Goal: Information Seeking & Learning: Learn about a topic

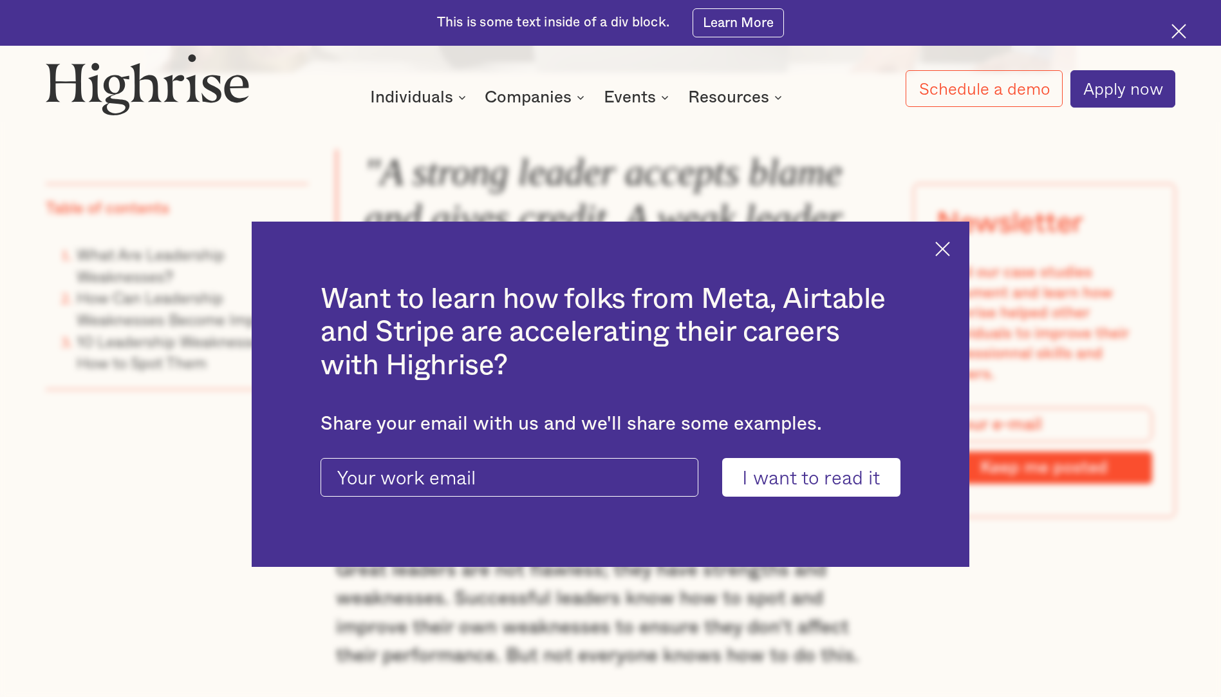
scroll to position [1094, 0]
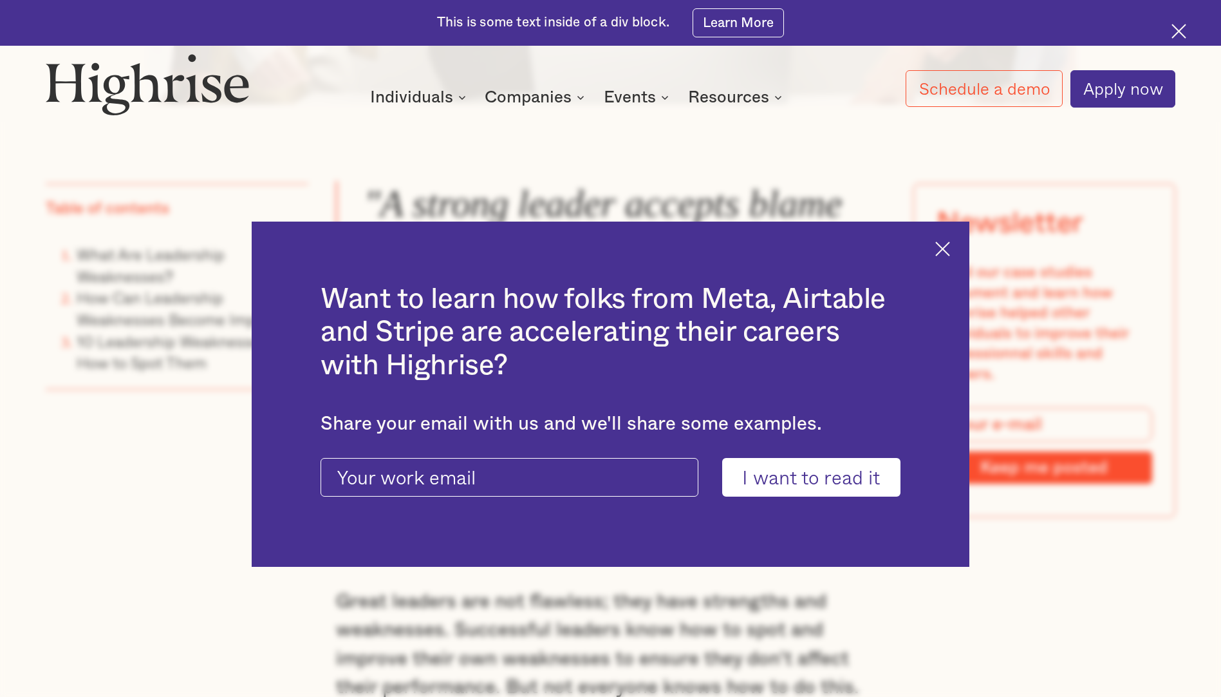
click at [950, 250] on img at bounding box center [942, 248] width 15 height 15
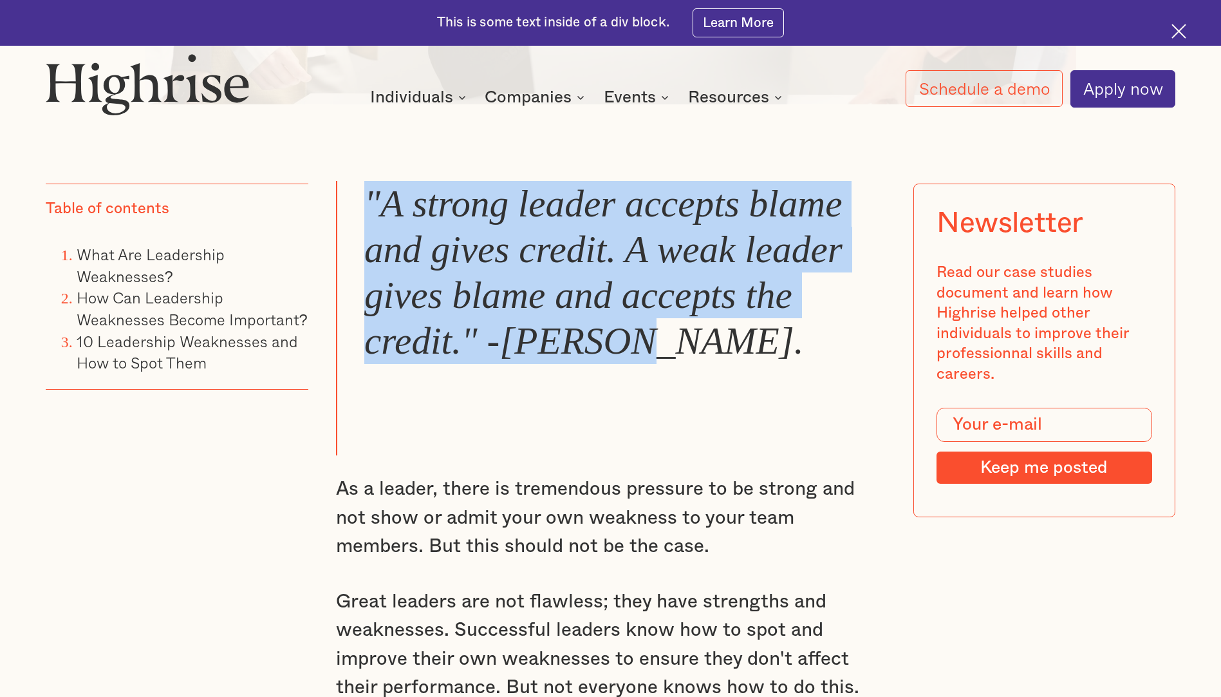
drag, startPoint x: 653, startPoint y: 359, endPoint x: 366, endPoint y: 206, distance: 325.2
click at [366, 206] on blockquote ""A strong leader accepts blame and gives credit. A weak leader gives blame and …" at bounding box center [610, 318] width 549 height 275
copy em ""A strong leader accepts blame and gives credit. A weak leader gives blame and …"
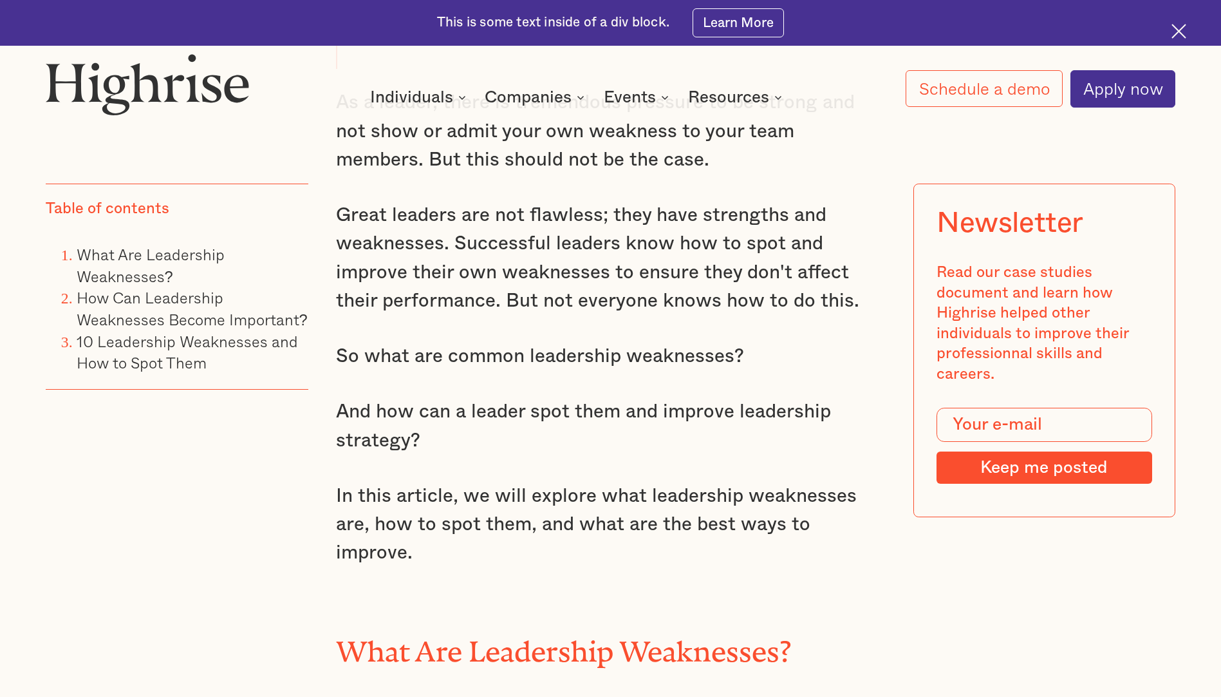
scroll to position [1352, 0]
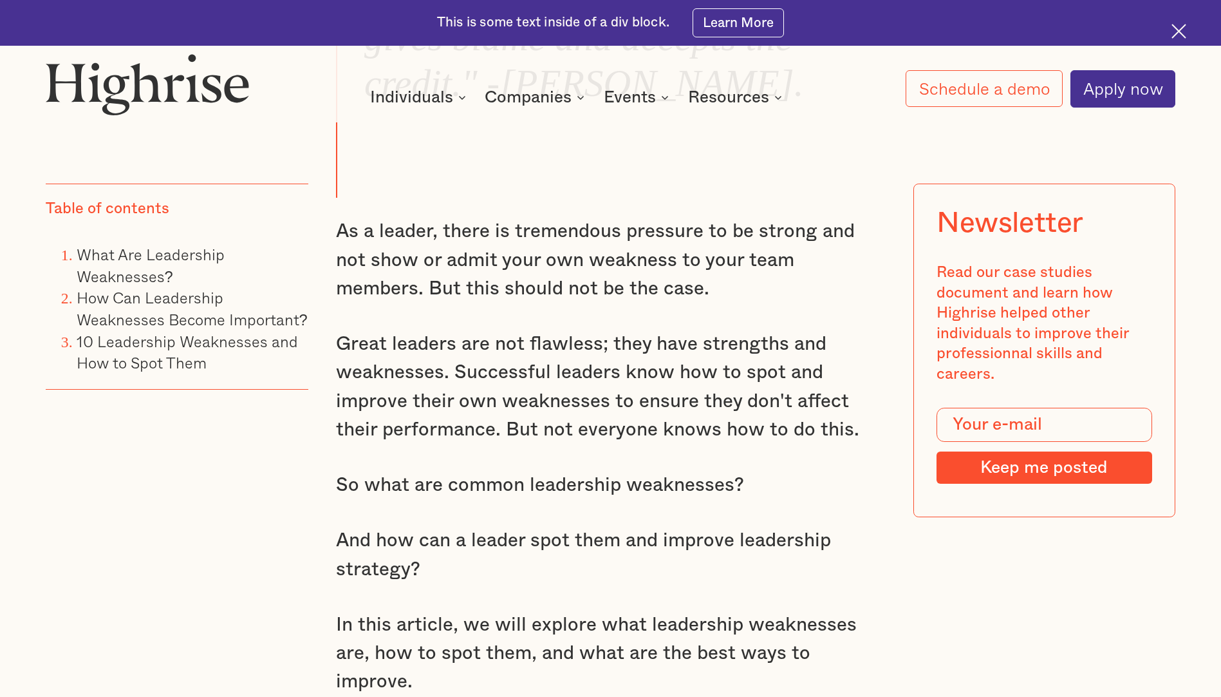
click at [680, 326] on div ""A strong leader accepts blame and gives credit. A weak leader gives blame and …" at bounding box center [610, 561] width 549 height 1277
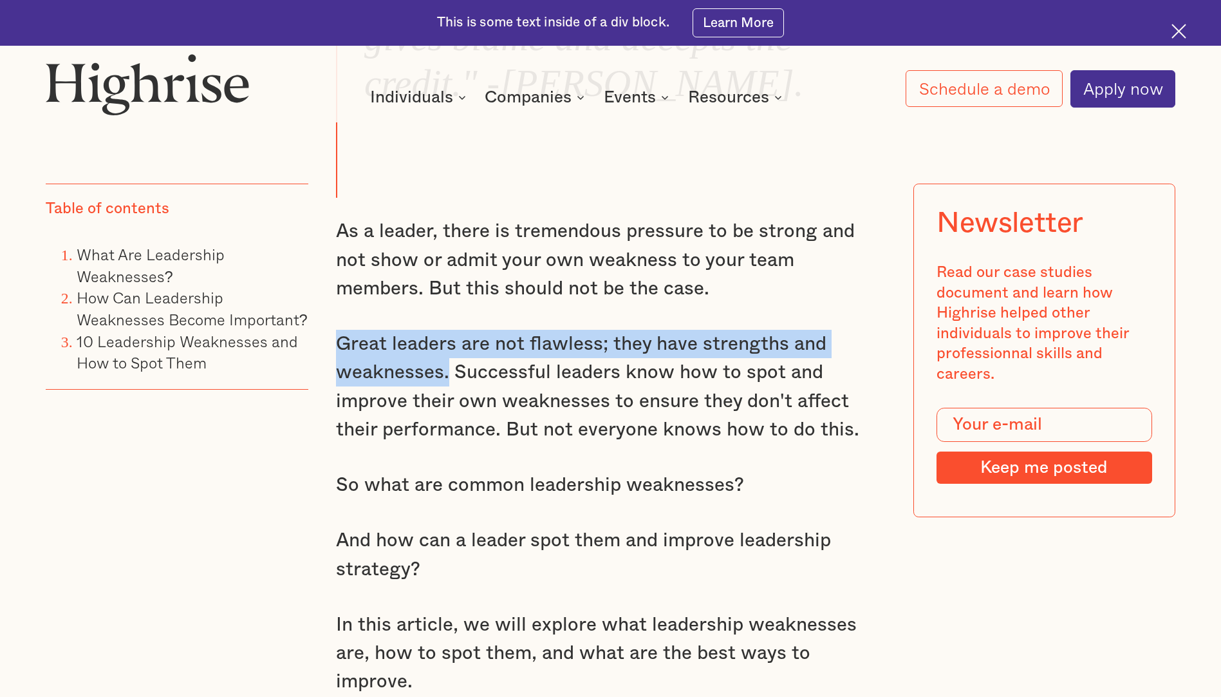
drag, startPoint x: 338, startPoint y: 339, endPoint x: 449, endPoint y: 385, distance: 120.4
click at [449, 385] on p "Great leaders are not flawless; they have strengths and weaknesses. Successful …" at bounding box center [610, 387] width 549 height 115
drag, startPoint x: 449, startPoint y: 385, endPoint x: 425, endPoint y: 374, distance: 26.8
copy p "Great leaders are not flawless; they have strengths and weaknesses."
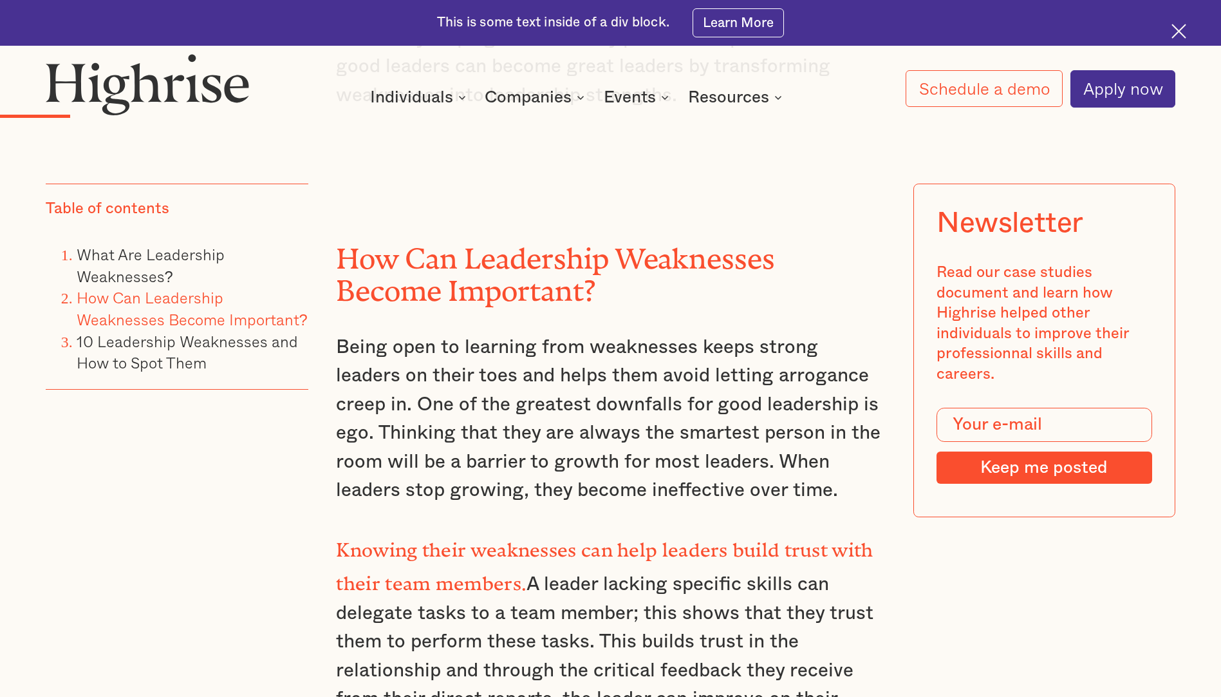
scroll to position [2446, 0]
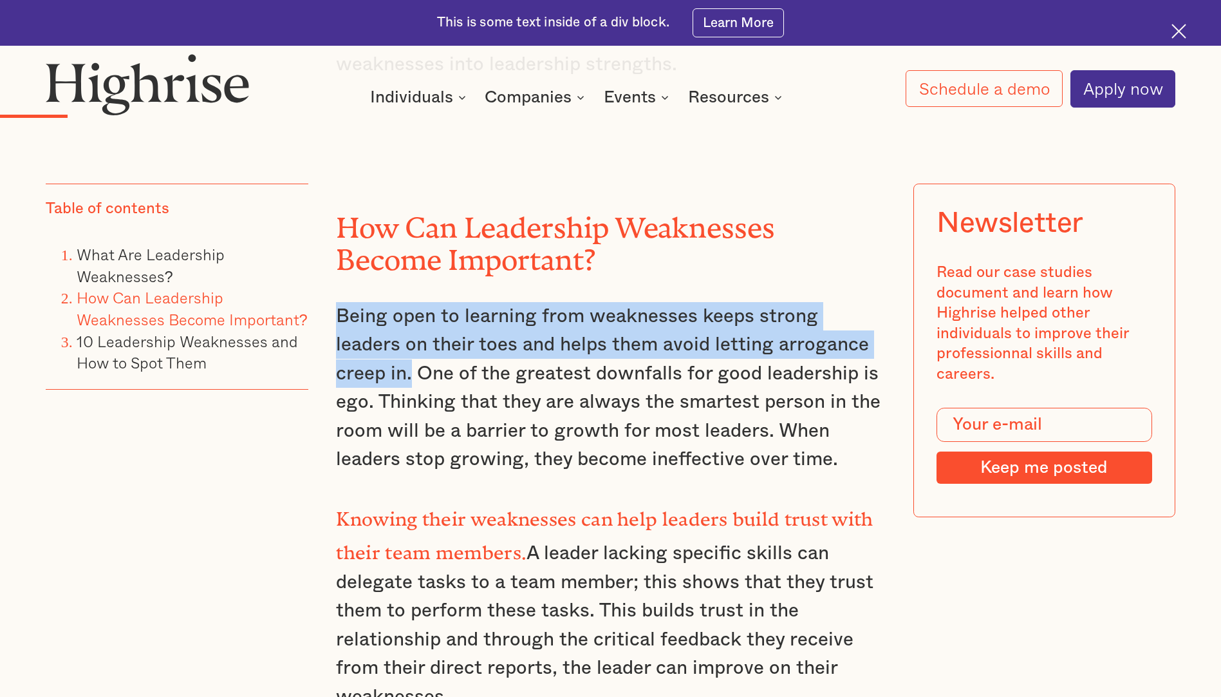
drag, startPoint x: 341, startPoint y: 290, endPoint x: 876, endPoint y: 328, distance: 536.9
click at [876, 328] on p "Being open to learning from weaknesses keeps strong leaders on their toes and h…" at bounding box center [610, 388] width 549 height 172
drag, startPoint x: 876, startPoint y: 328, endPoint x: 867, endPoint y: 326, distance: 9.1
copy p "Being open to learning from weaknesses keeps strong leaders on their toes and h…"
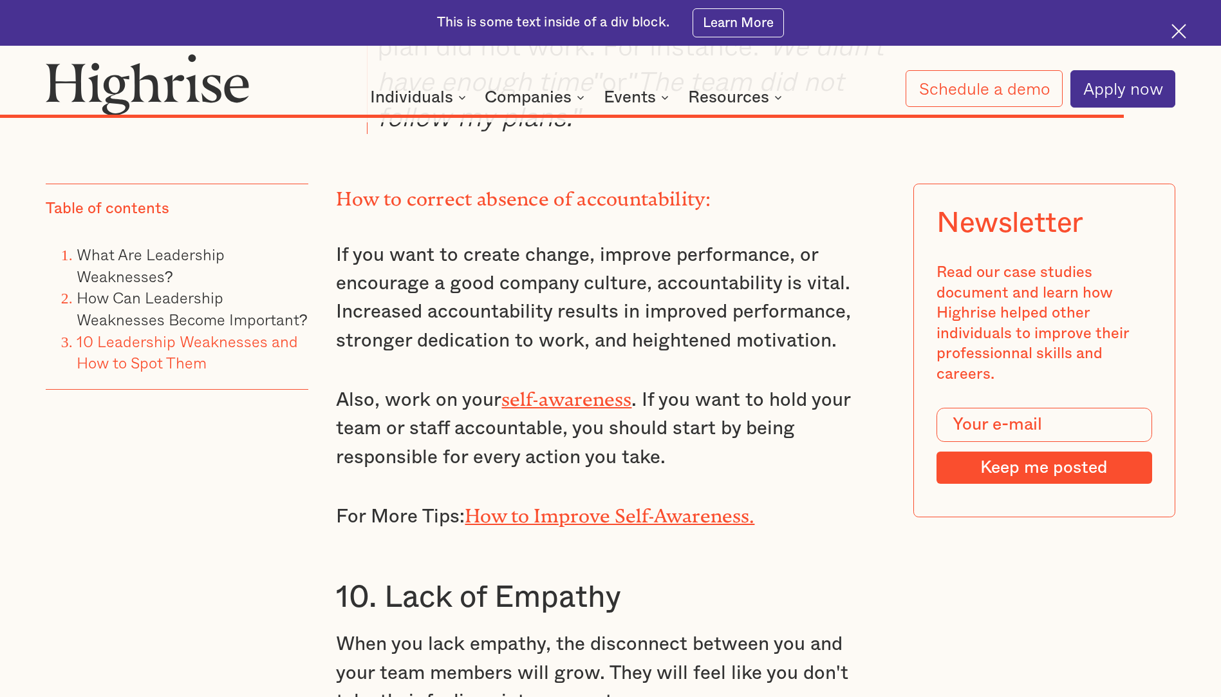
scroll to position [18179, 0]
